Goal: Complete application form: Complete application form

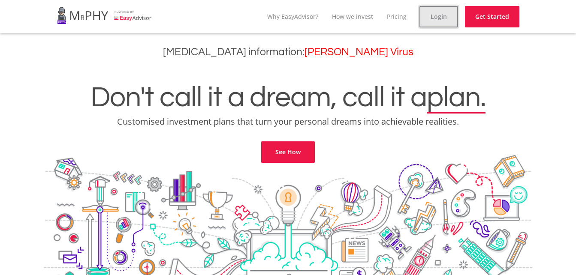
click at [429, 19] on link "Login" at bounding box center [438, 16] width 39 height 21
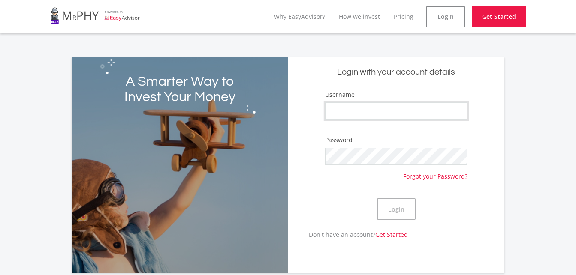
click at [355, 115] on input "Username" at bounding box center [396, 110] width 142 height 17
type input "gysie"
click at [377, 199] on button "Login" at bounding box center [396, 209] width 39 height 21
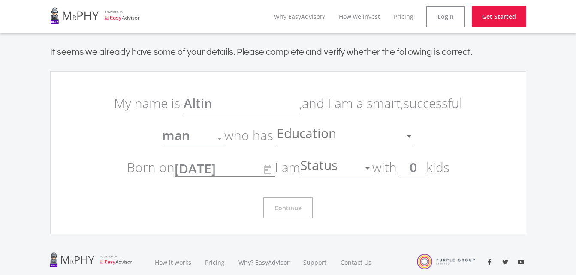
drag, startPoint x: 575, startPoint y: 74, endPoint x: 572, endPoint y: 89, distance: 15.4
click at [572, 89] on ee-get-started "It seems we already have some of your details. Please complete and verify wheth…" at bounding box center [288, 140] width 576 height 215
click at [332, 165] on span "Status" at bounding box center [319, 168] width 39 height 16
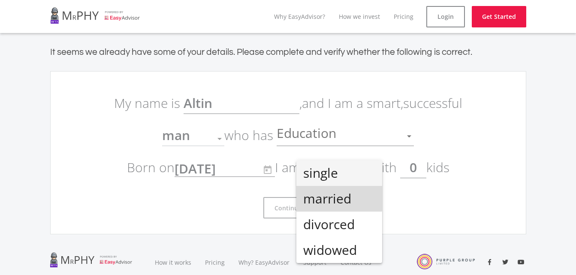
click at [331, 195] on span "married" at bounding box center [339, 199] width 72 height 26
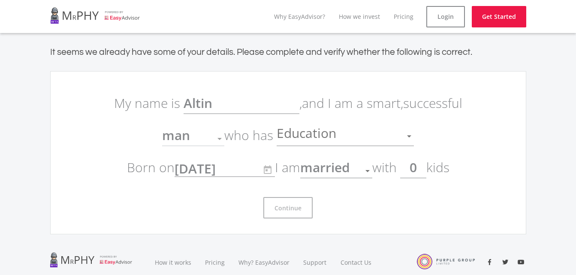
click at [426, 177] on input "0" at bounding box center [413, 167] width 26 height 21
type input "5"
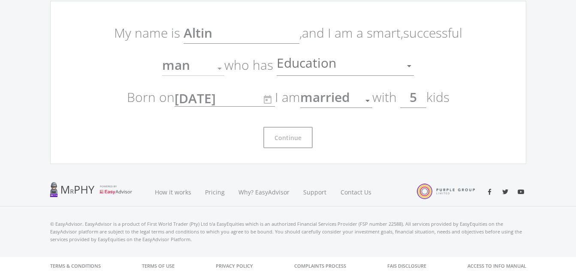
scroll to position [51, 0]
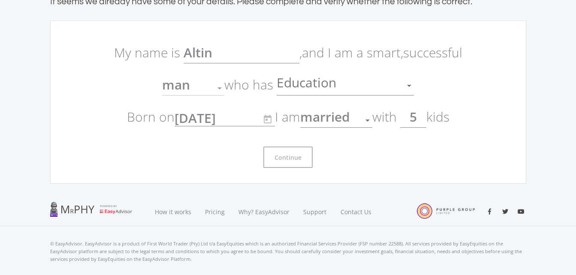
click at [202, 92] on div "man" at bounding box center [186, 88] width 49 height 16
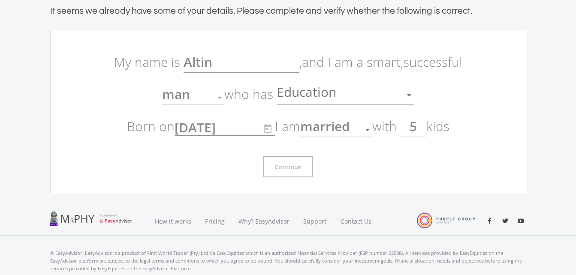
scroll to position [41, 0]
click at [220, 99] on div at bounding box center [219, 98] width 4 height 2
click at [363, 104] on div "Education Education" at bounding box center [345, 94] width 137 height 21
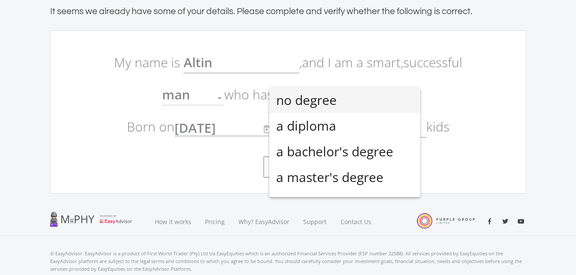
click at [466, 87] on div at bounding box center [288, 137] width 576 height 275
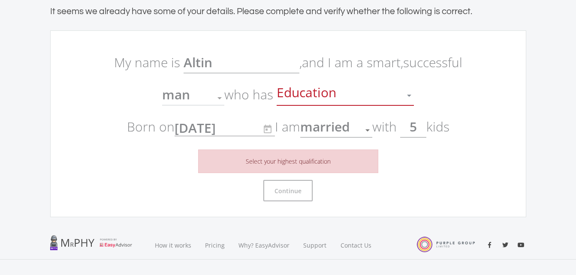
click at [376, 93] on div "Education" at bounding box center [339, 95] width 124 height 16
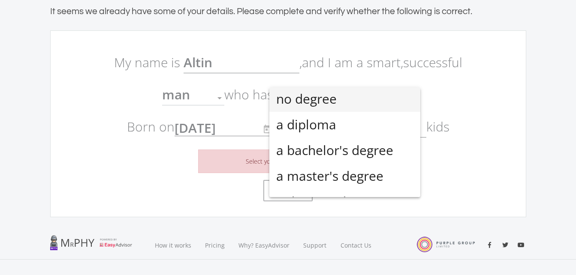
scroll to position [0, 0]
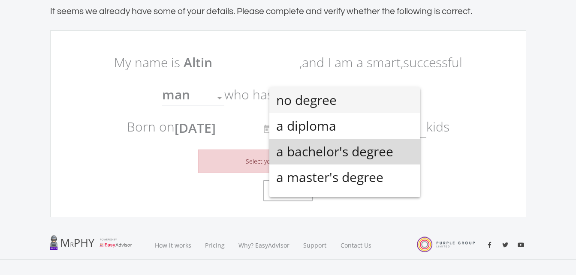
click at [393, 145] on span "a bachelor's degree" at bounding box center [344, 152] width 137 height 26
